Goal: Task Accomplishment & Management: Manage account settings

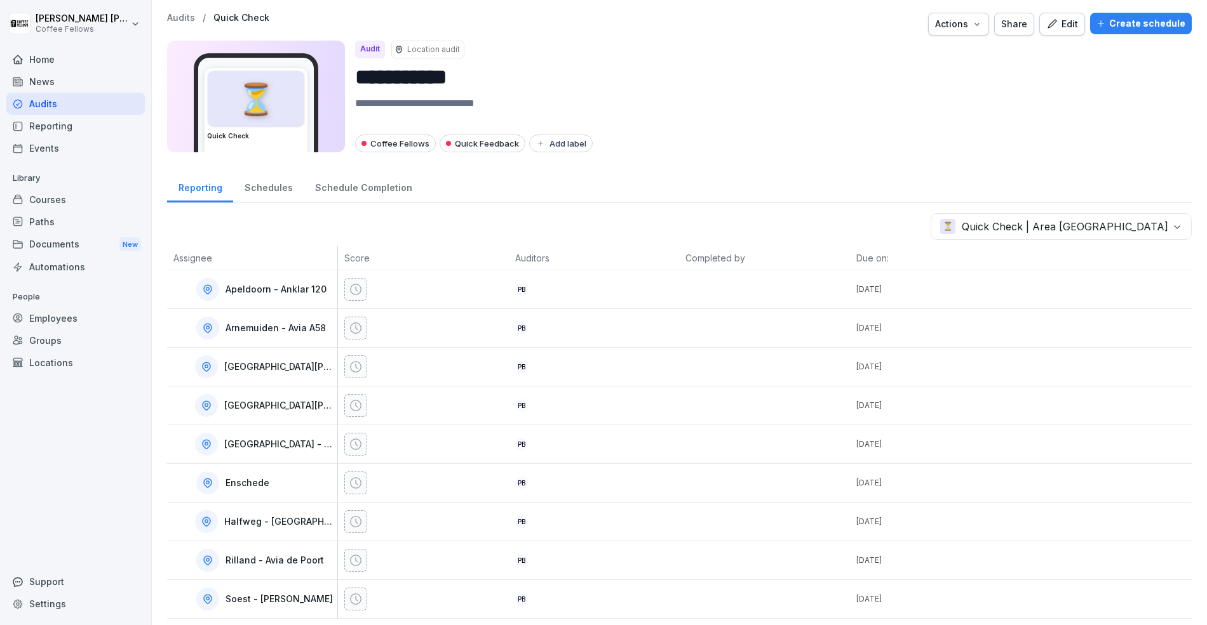
click at [278, 177] on div "Schedules" at bounding box center [268, 186] width 70 height 32
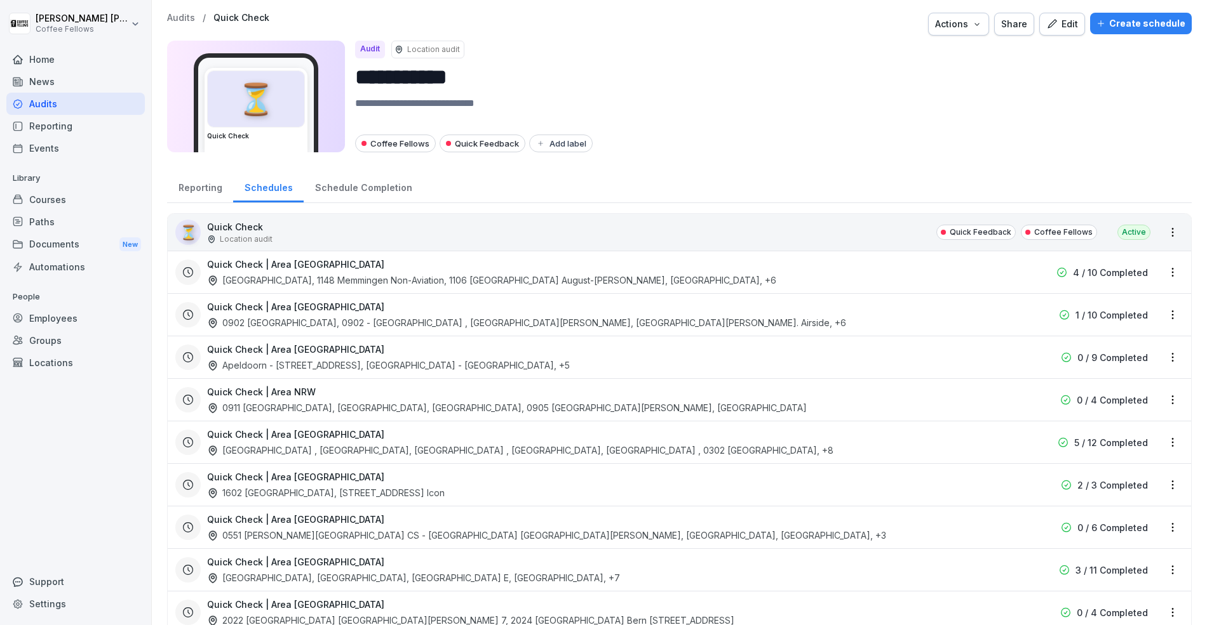
click at [366, 185] on div "Schedule Completion" at bounding box center [363, 186] width 119 height 32
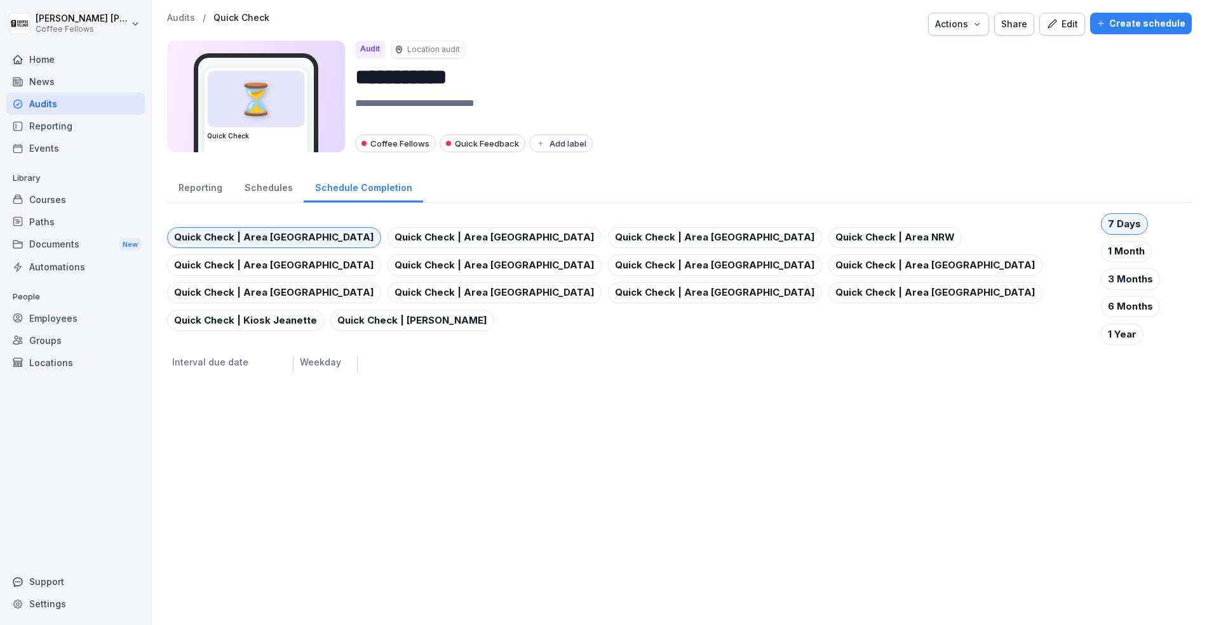
click at [239, 198] on div "Schedules" at bounding box center [268, 186] width 70 height 32
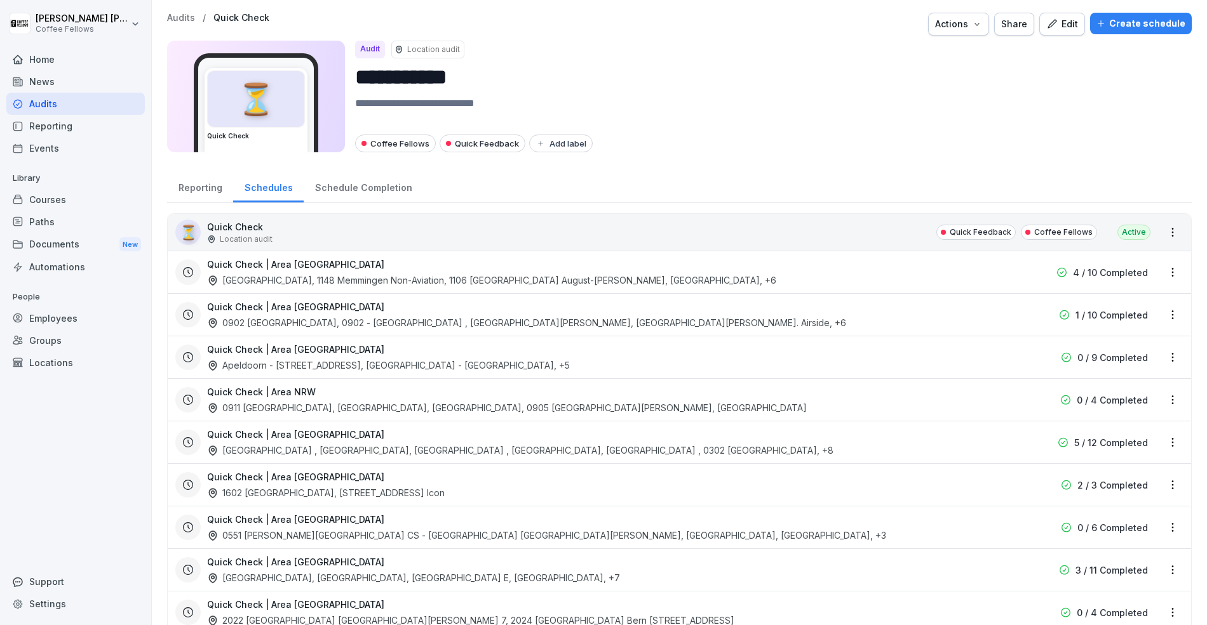
click at [442, 351] on div "Quick Check | Area [GEOGRAPHIC_DATA] [GEOGRAPHIC_DATA] - [STREET_ADDRESS]" at bounding box center [598, 357] width 782 height 29
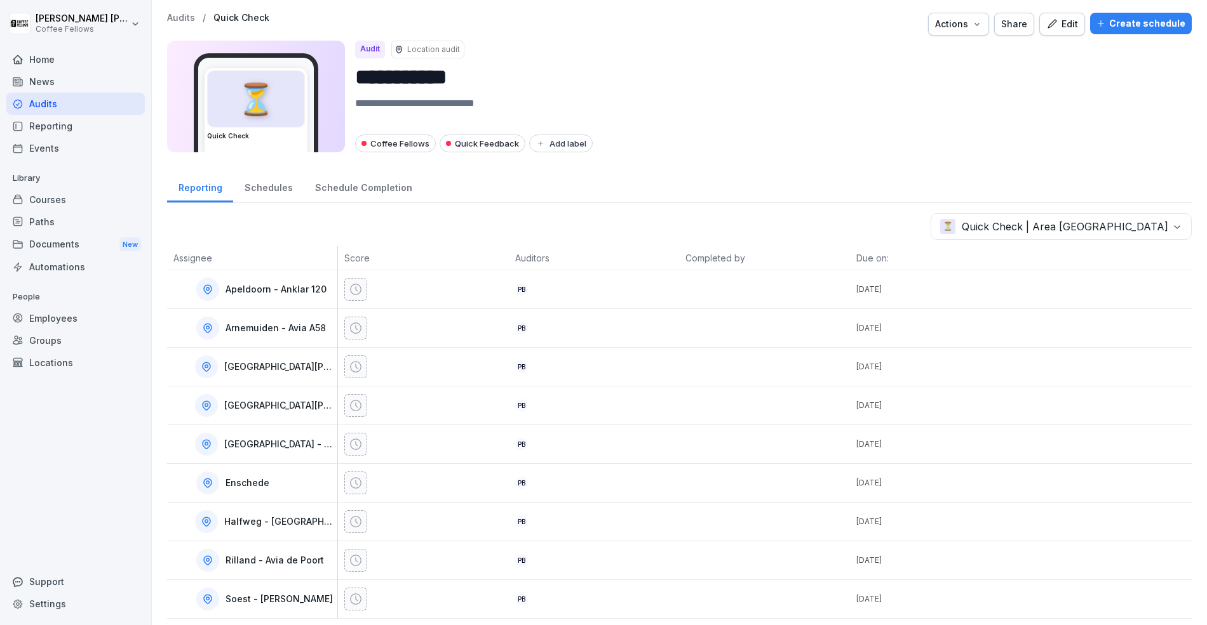
click at [262, 192] on div "Schedules" at bounding box center [268, 186] width 70 height 32
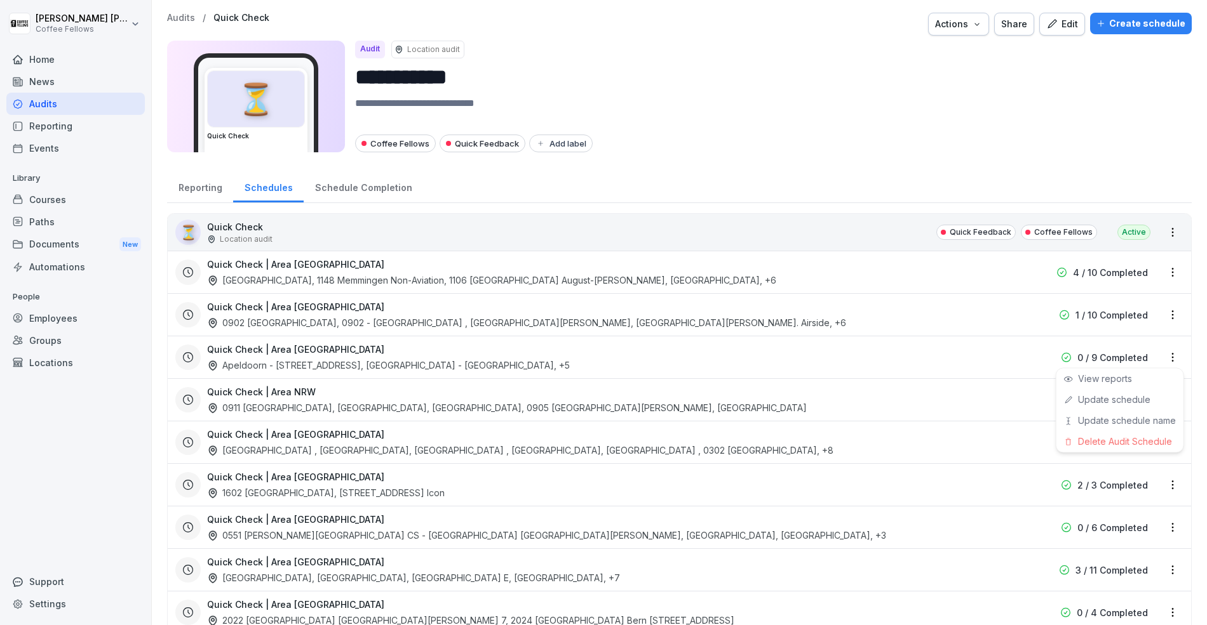
click at [1178, 360] on html "**********" at bounding box center [603, 312] width 1207 height 625
click at [1114, 445] on div "Delete Audit Schedule" at bounding box center [1119, 441] width 127 height 21
click at [1144, 441] on div "Delete Audit Schedule" at bounding box center [1119, 441] width 127 height 21
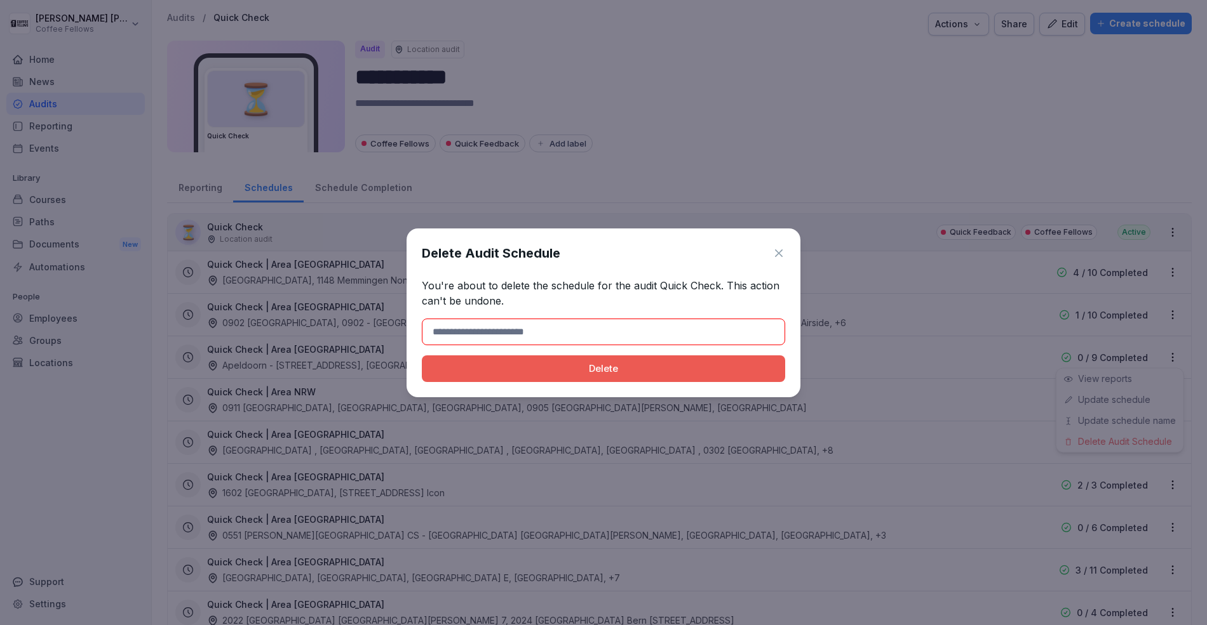
type input "*"
type input "******"
click at [422, 356] on button "Delete" at bounding box center [603, 369] width 363 height 27
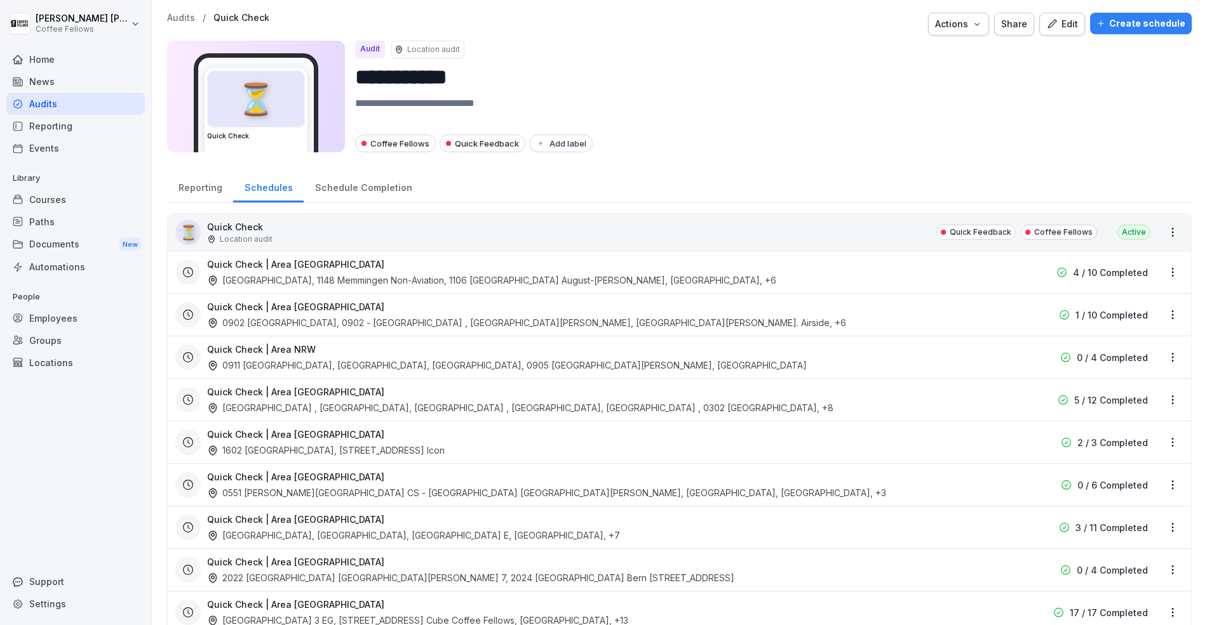
scroll to position [206, 0]
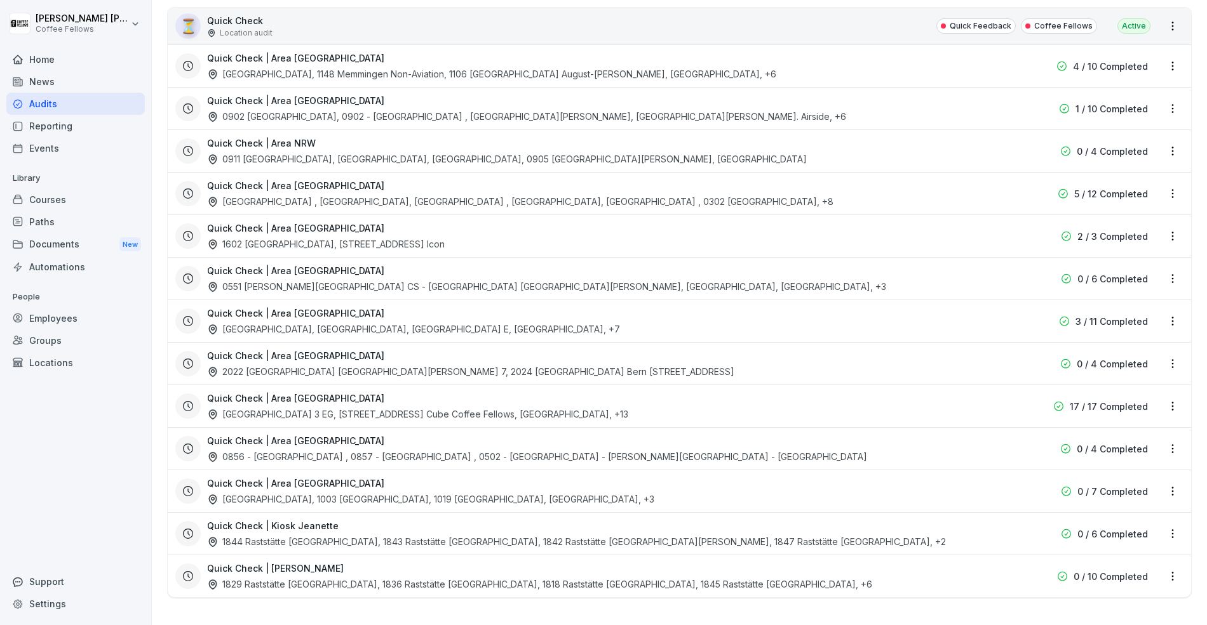
click at [416, 378] on div "Quick Check | Area [GEOGRAPHIC_DATA] 2022 [GEOGRAPHIC_DATA] [GEOGRAPHIC_DATA][P…" at bounding box center [679, 363] width 1023 height 43
click at [1164, 354] on div "Quick Check | Area [GEOGRAPHIC_DATA] 2022 [GEOGRAPHIC_DATA] [GEOGRAPHIC_DATA][P…" at bounding box center [679, 363] width 1023 height 43
click at [1172, 359] on html "**********" at bounding box center [603, 312] width 1207 height 625
click at [0, 0] on link "Update schedule" at bounding box center [0, 0] width 0 height 0
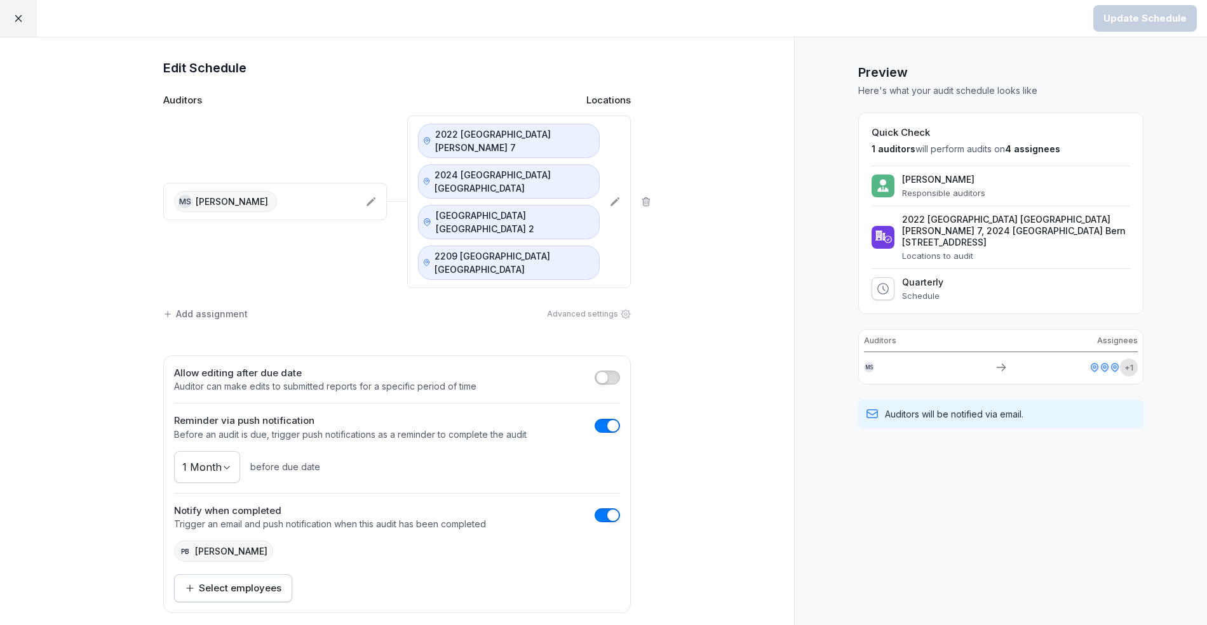
click at [13, 25] on div at bounding box center [18, 18] width 37 height 37
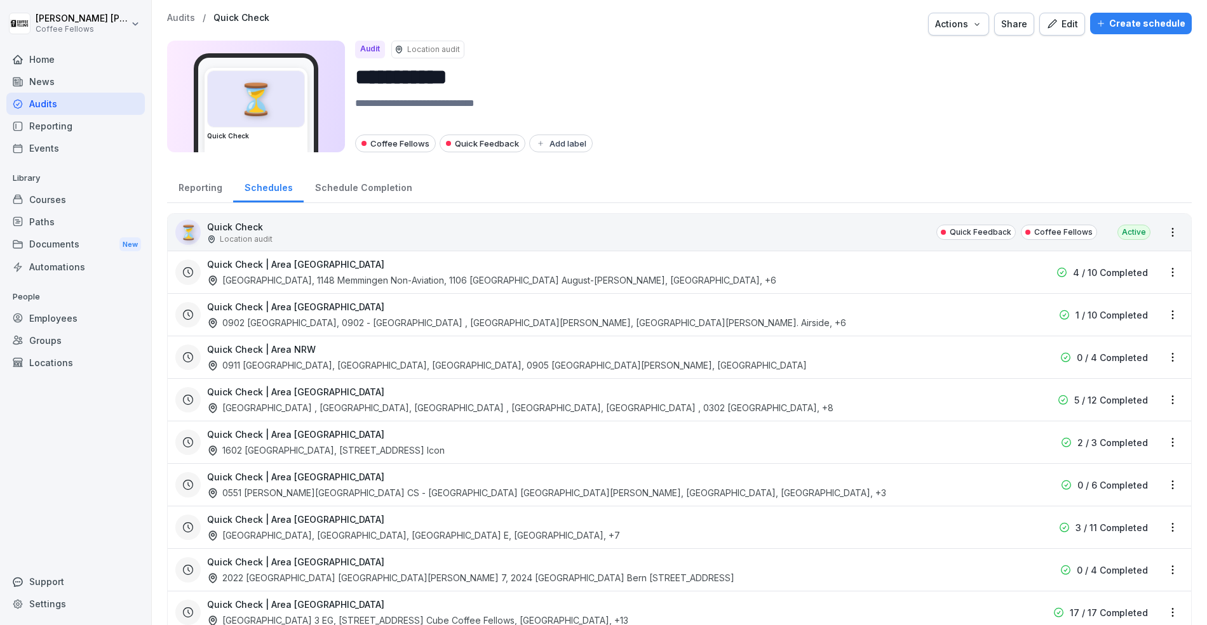
click at [52, 58] on div "Home" at bounding box center [75, 59] width 138 height 22
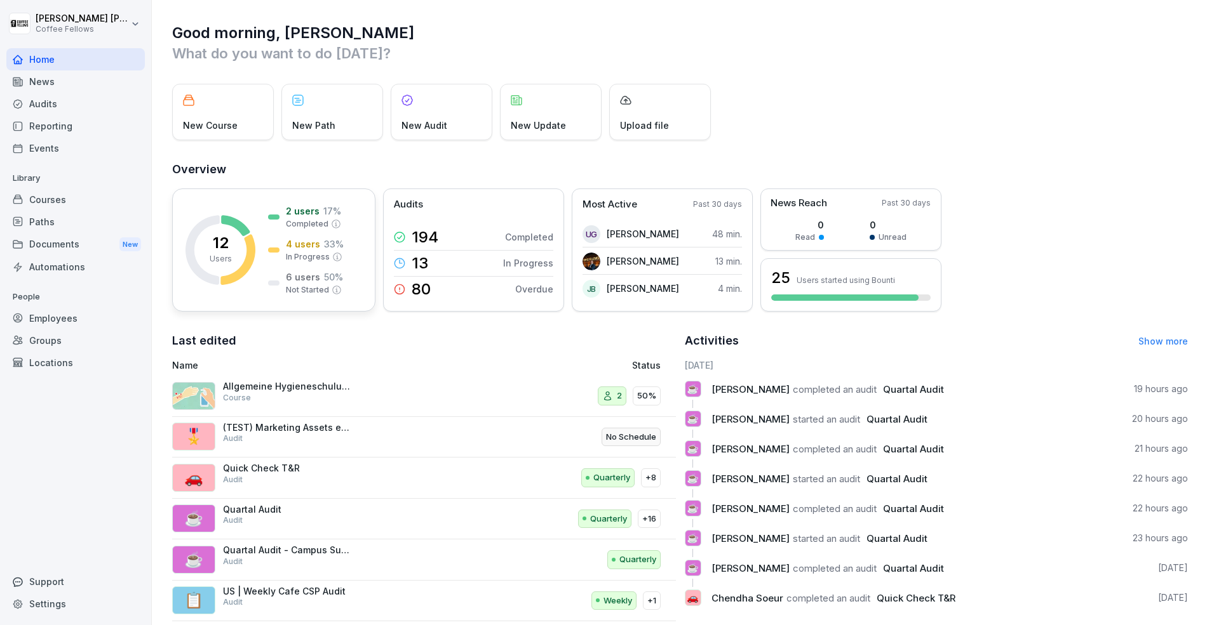
scroll to position [17, 0]
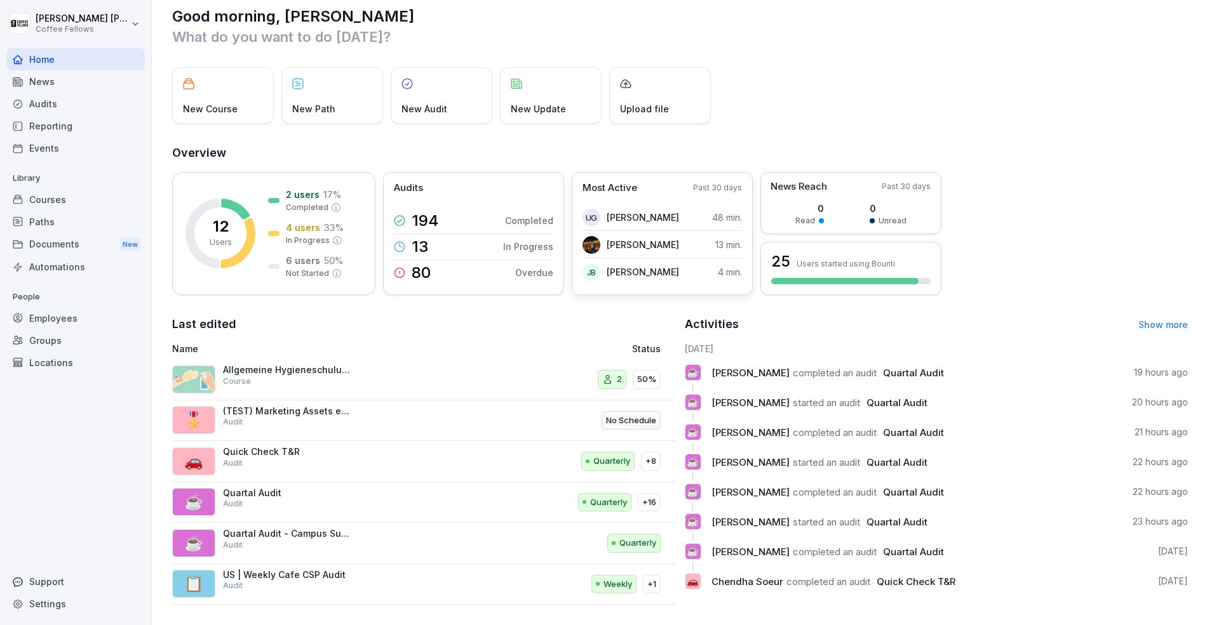
click at [660, 240] on p "[PERSON_NAME]" at bounding box center [642, 244] width 72 height 13
click at [889, 257] on div "25 Users started using Bounti" at bounding box center [850, 262] width 159 height 22
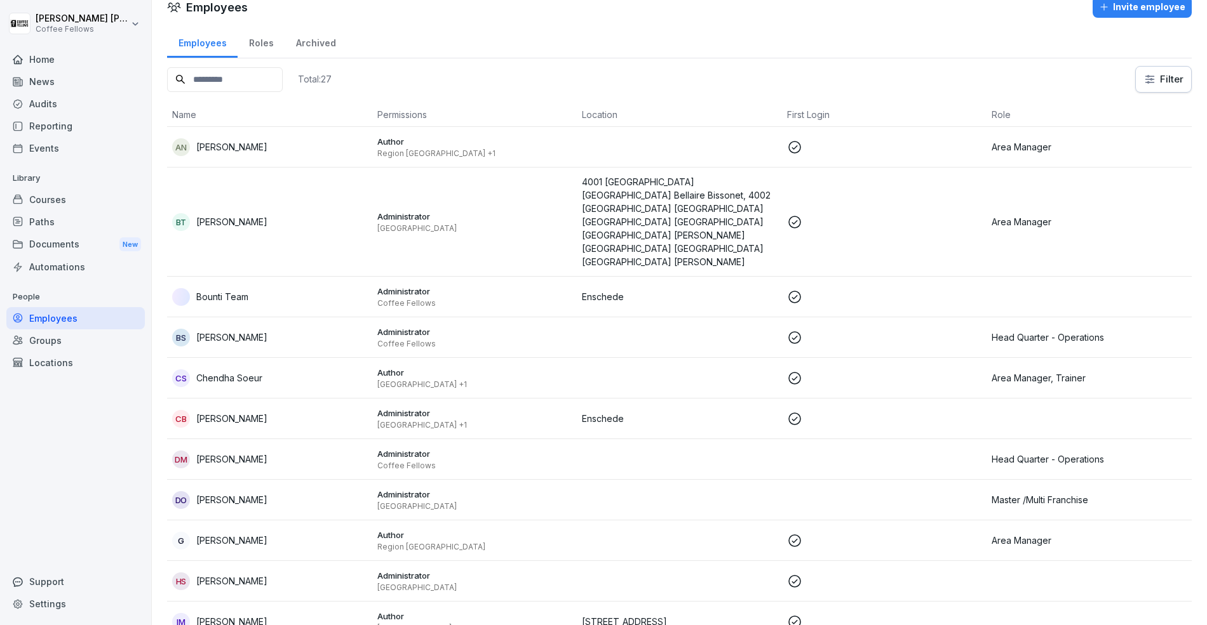
scroll to position [13, 0]
